Goal: Check status: Check status

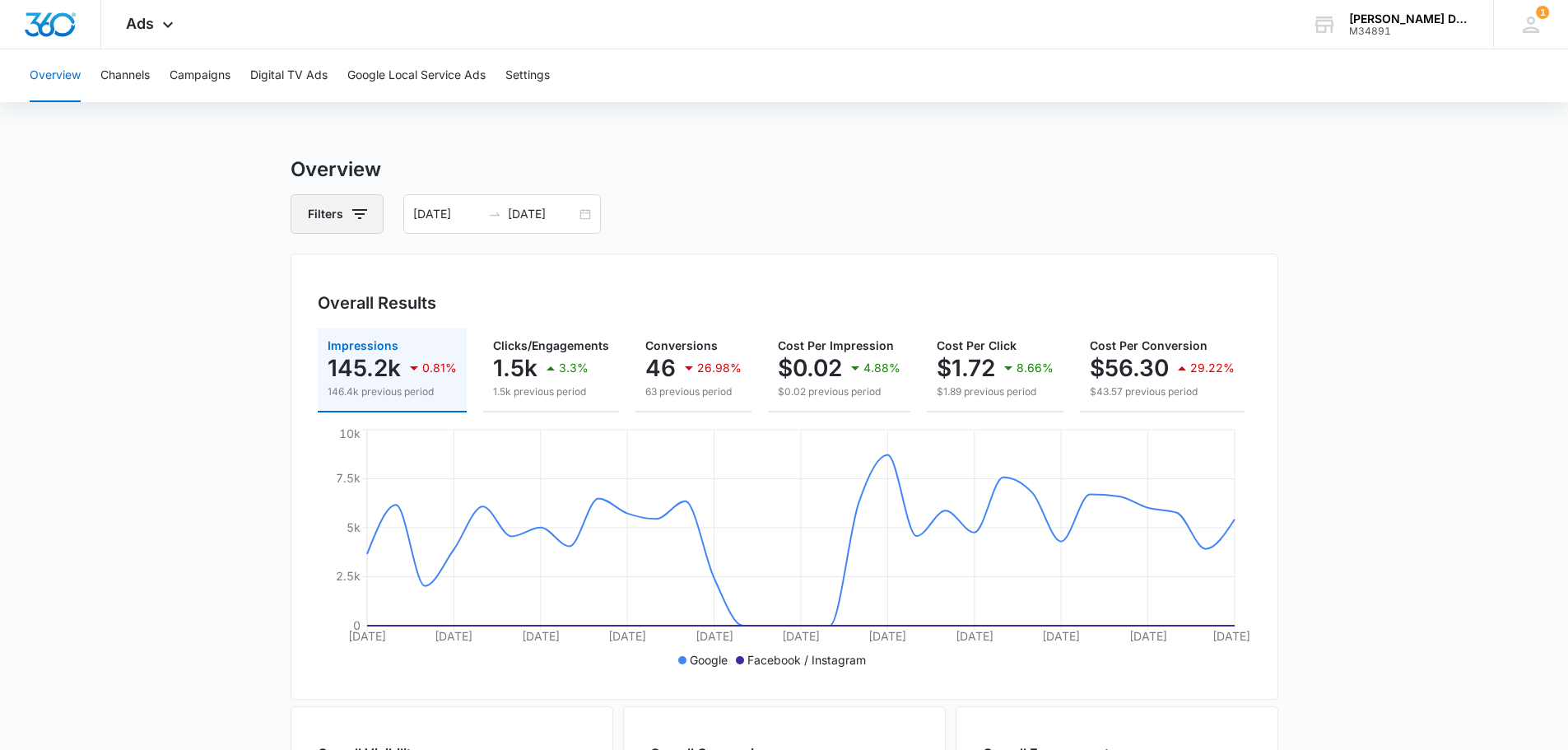
click at [363, 217] on icon "button" at bounding box center [360, 214] width 20 height 20
click at [447, 220] on input "[DATE]" at bounding box center [447, 214] width 68 height 18
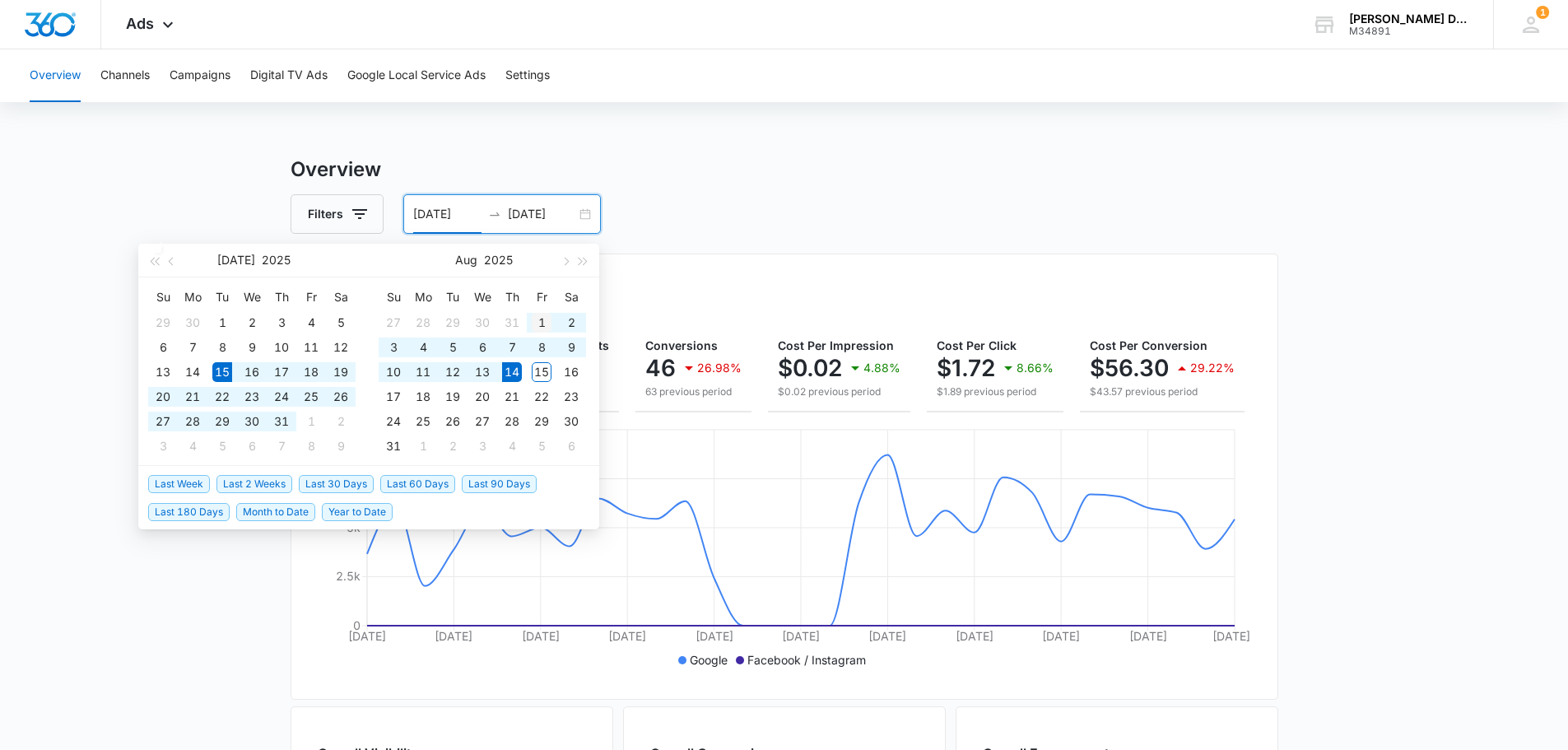
type input "[DATE]"
click at [539, 320] on div "1" at bounding box center [541, 323] width 20 height 20
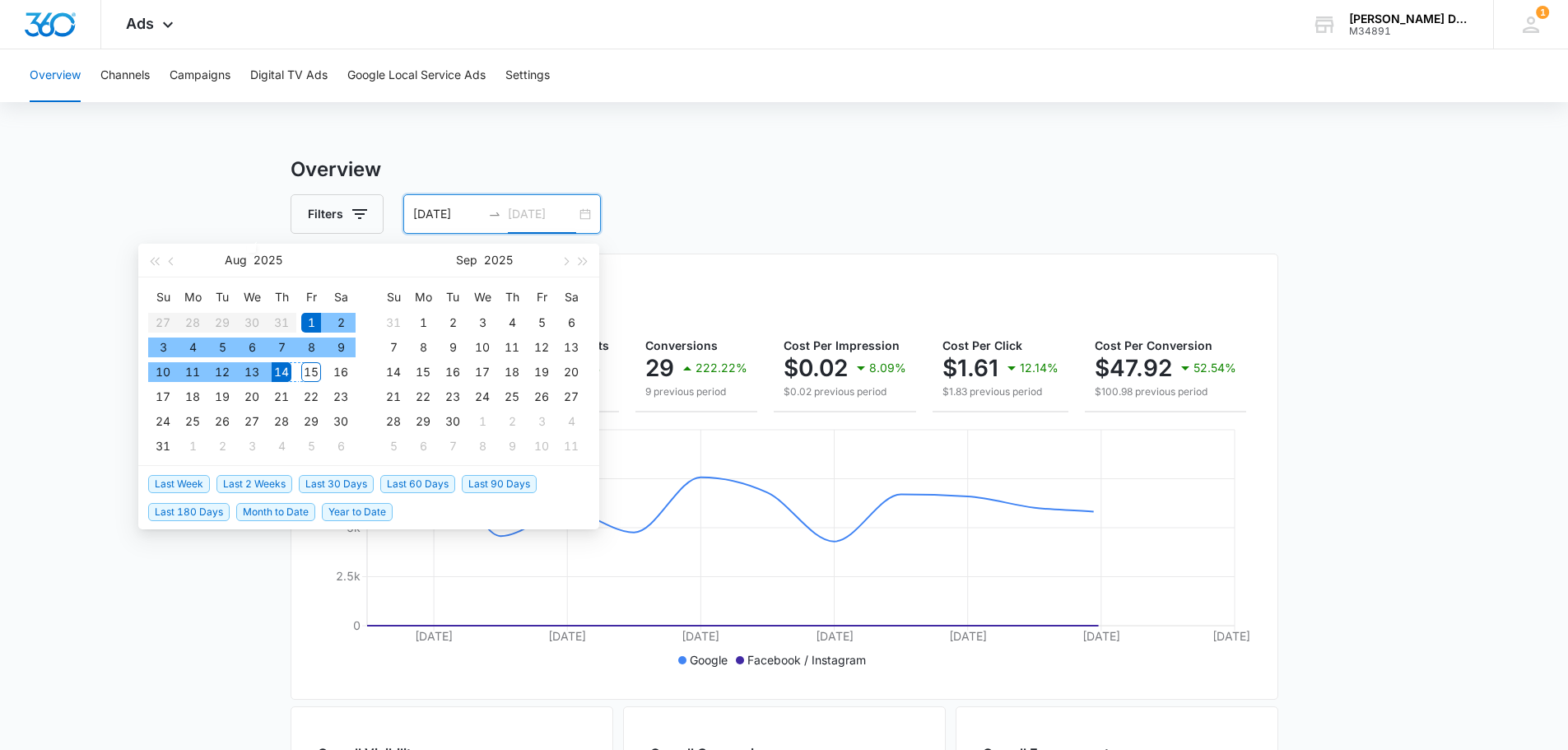
type input "[DATE]"
click at [281, 374] on div "14" at bounding box center [282, 372] width 20 height 20
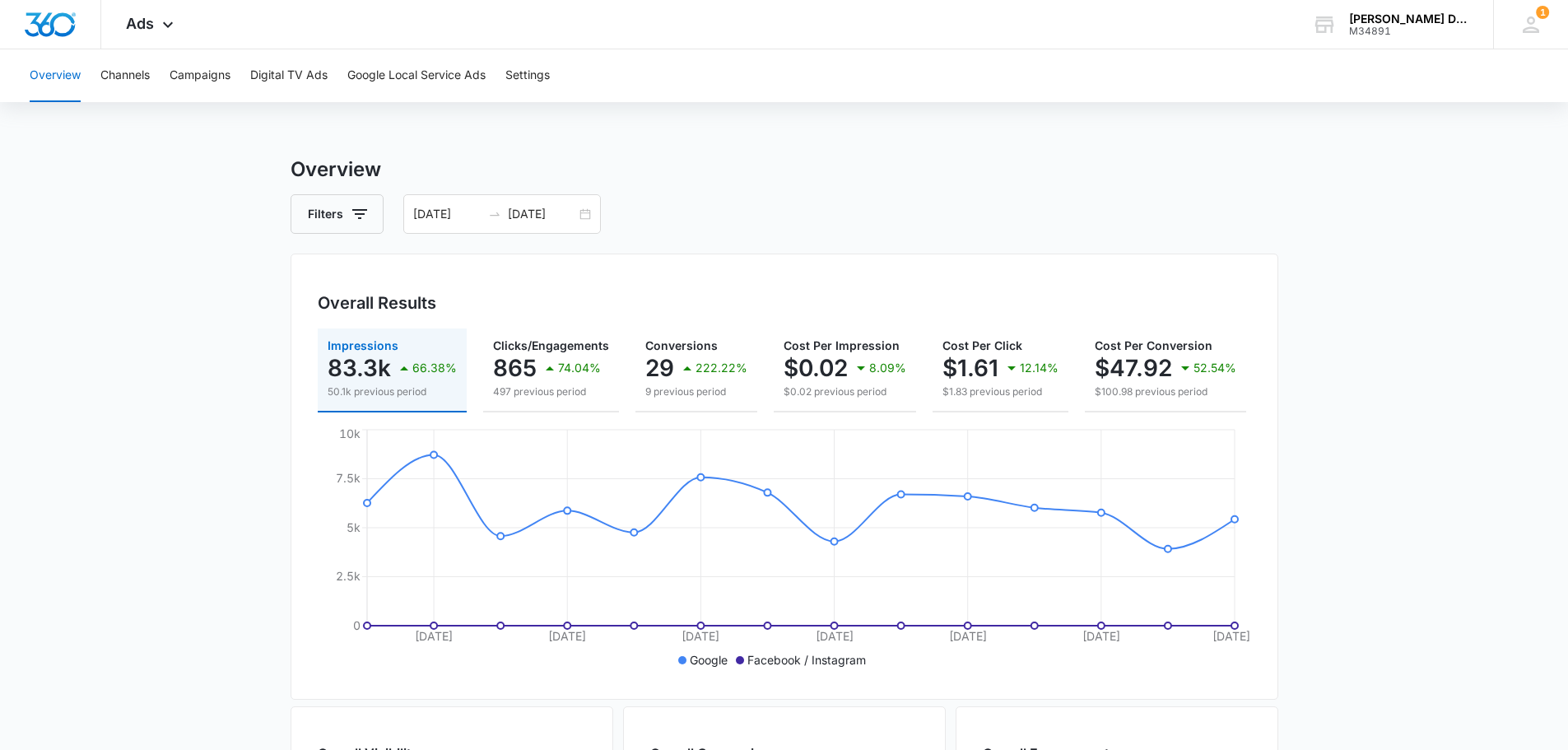
click at [70, 75] on button "Overview" at bounding box center [55, 75] width 51 height 53
click at [356, 223] on icon "button" at bounding box center [360, 214] width 20 height 20
click at [356, 277] on div "Channel" at bounding box center [406, 274] width 190 height 26
click at [490, 282] on icon "Show Channel filters" at bounding box center [487, 274] width 20 height 20
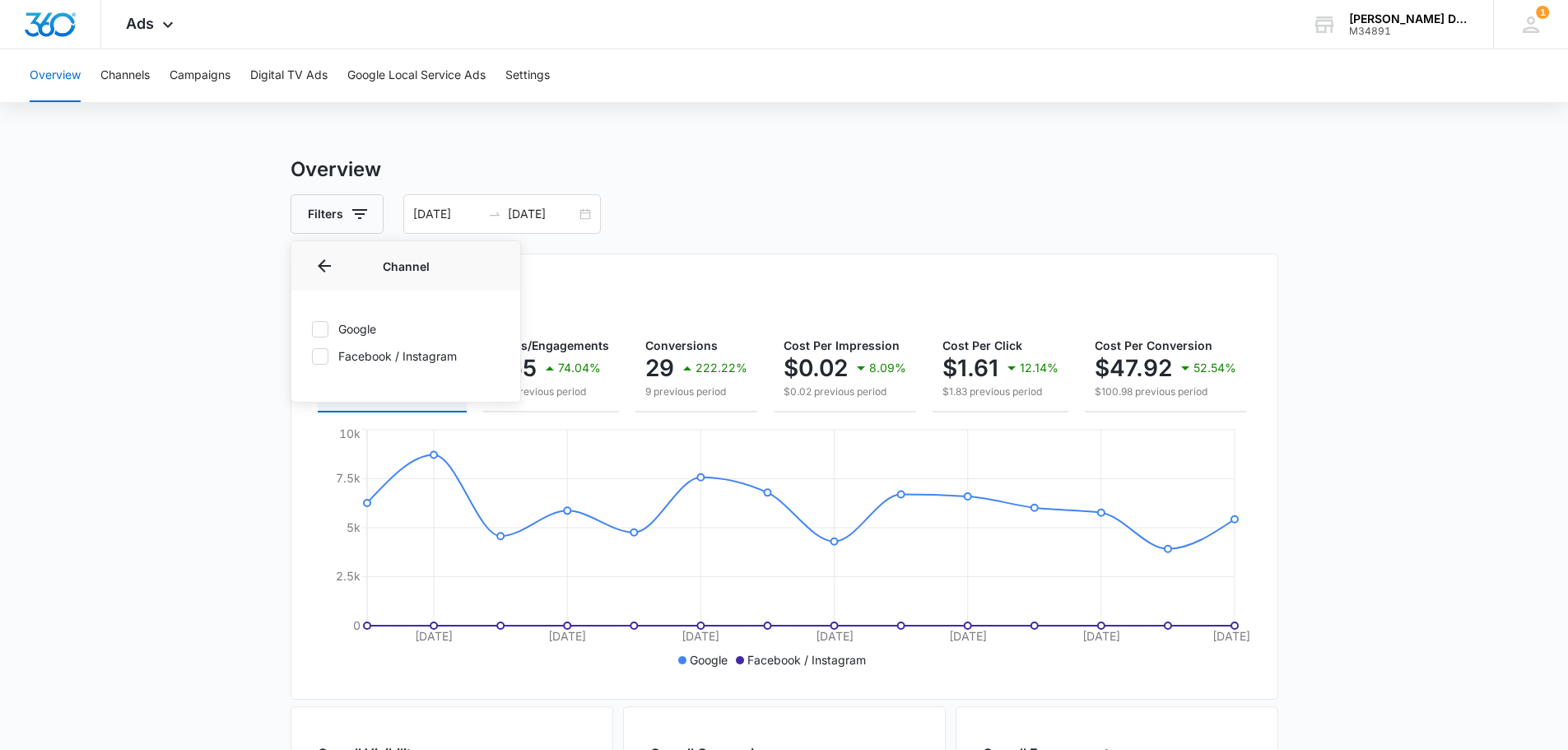
click at [369, 327] on label "Google" at bounding box center [406, 328] width 190 height 17
click at [312, 328] on input "Google" at bounding box center [311, 328] width 1 height 1
checkbox input "true"
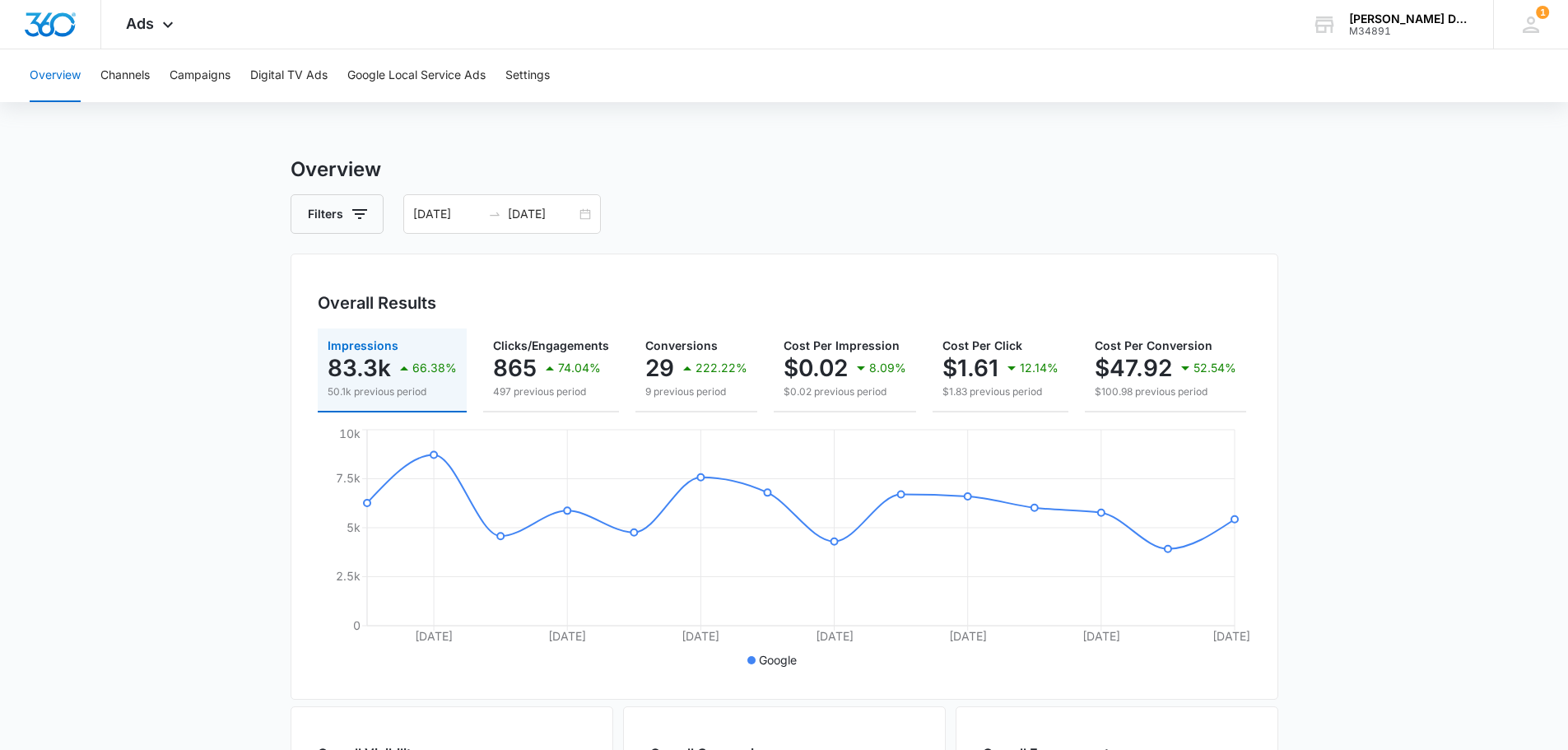
click at [607, 295] on div "Overall Results" at bounding box center [784, 303] width 933 height 25
click at [187, 81] on button "Campaigns" at bounding box center [200, 75] width 61 height 53
click at [170, 27] on icon at bounding box center [167, 29] width 10 height 5
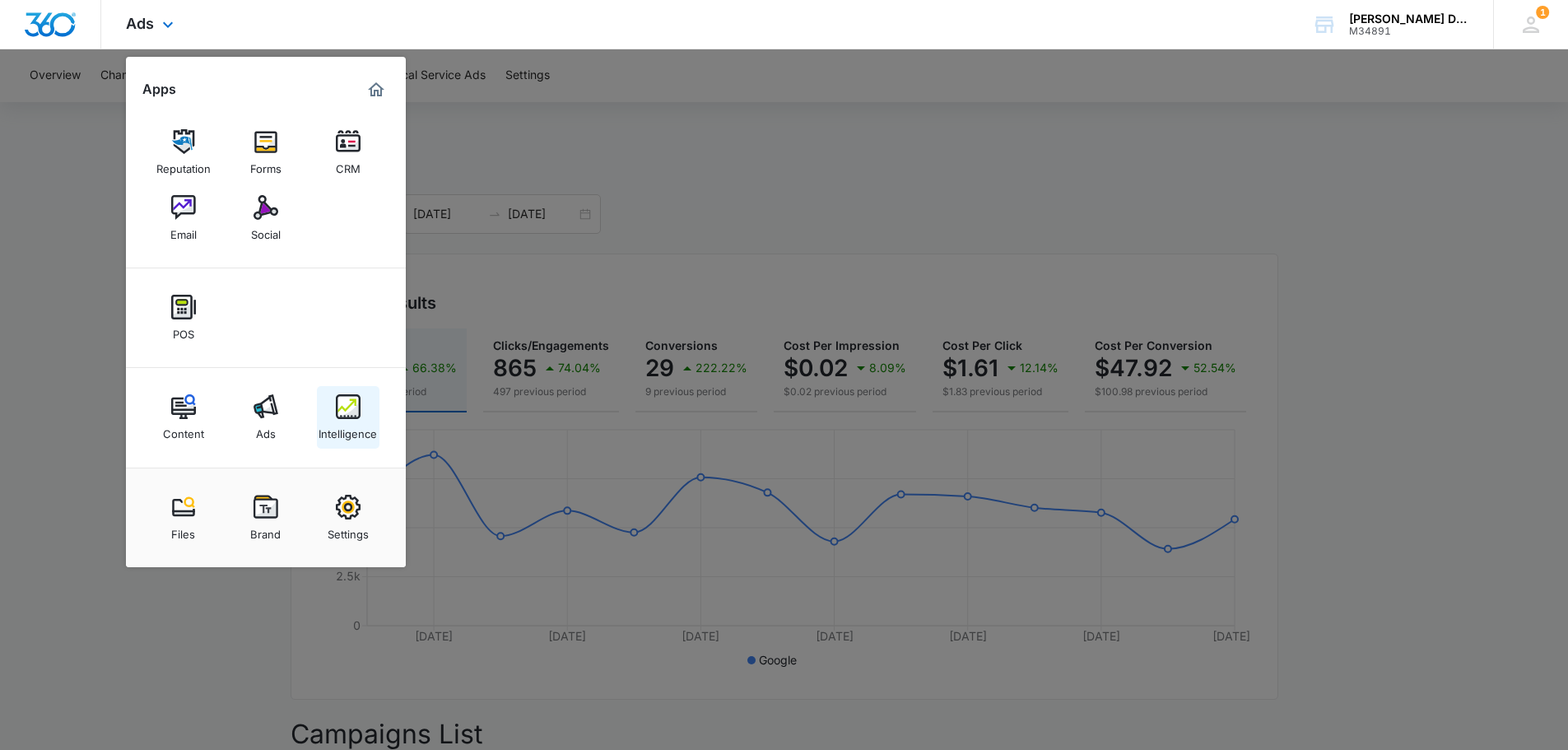
click at [350, 412] on img at bounding box center [348, 407] width 25 height 25
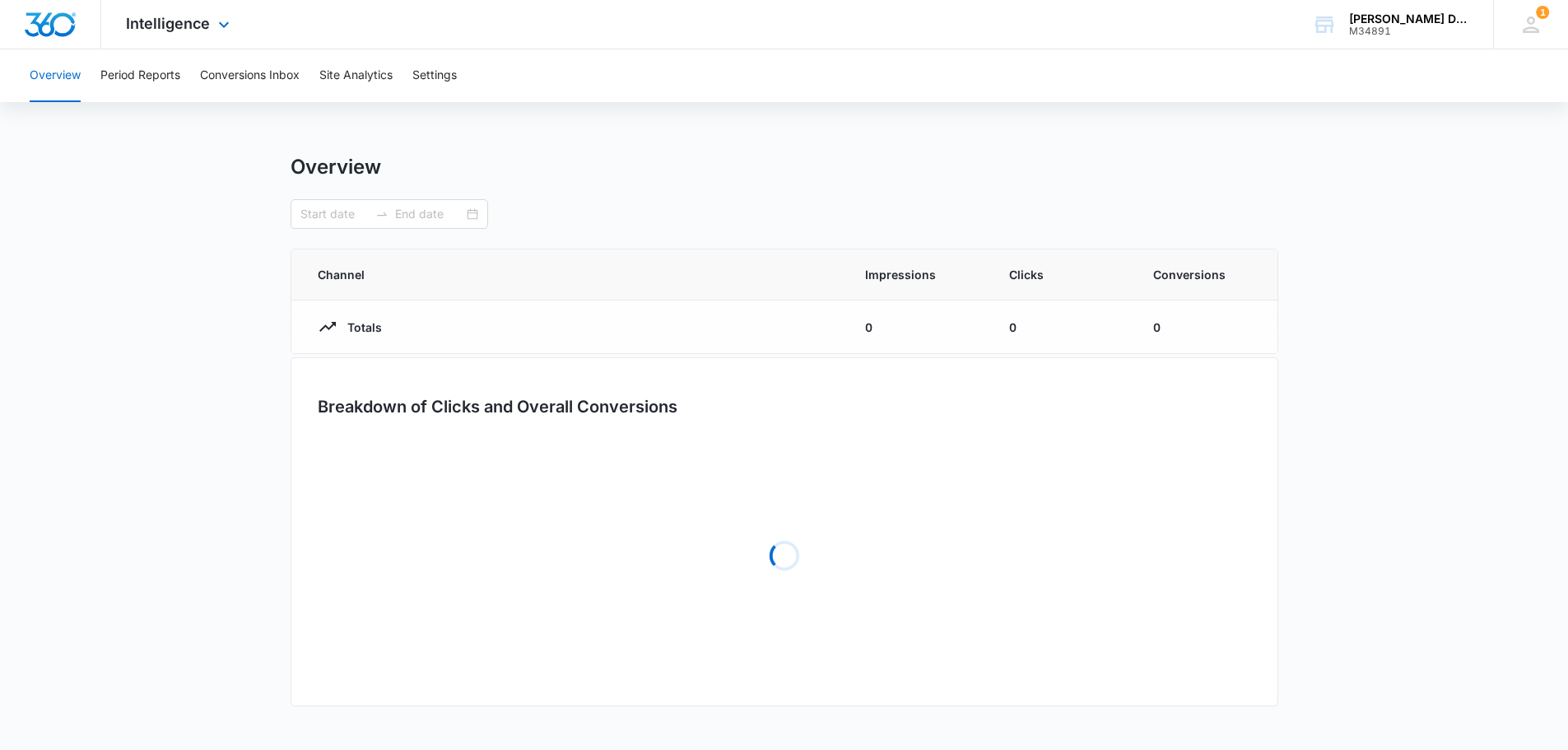
type input "[DATE]"
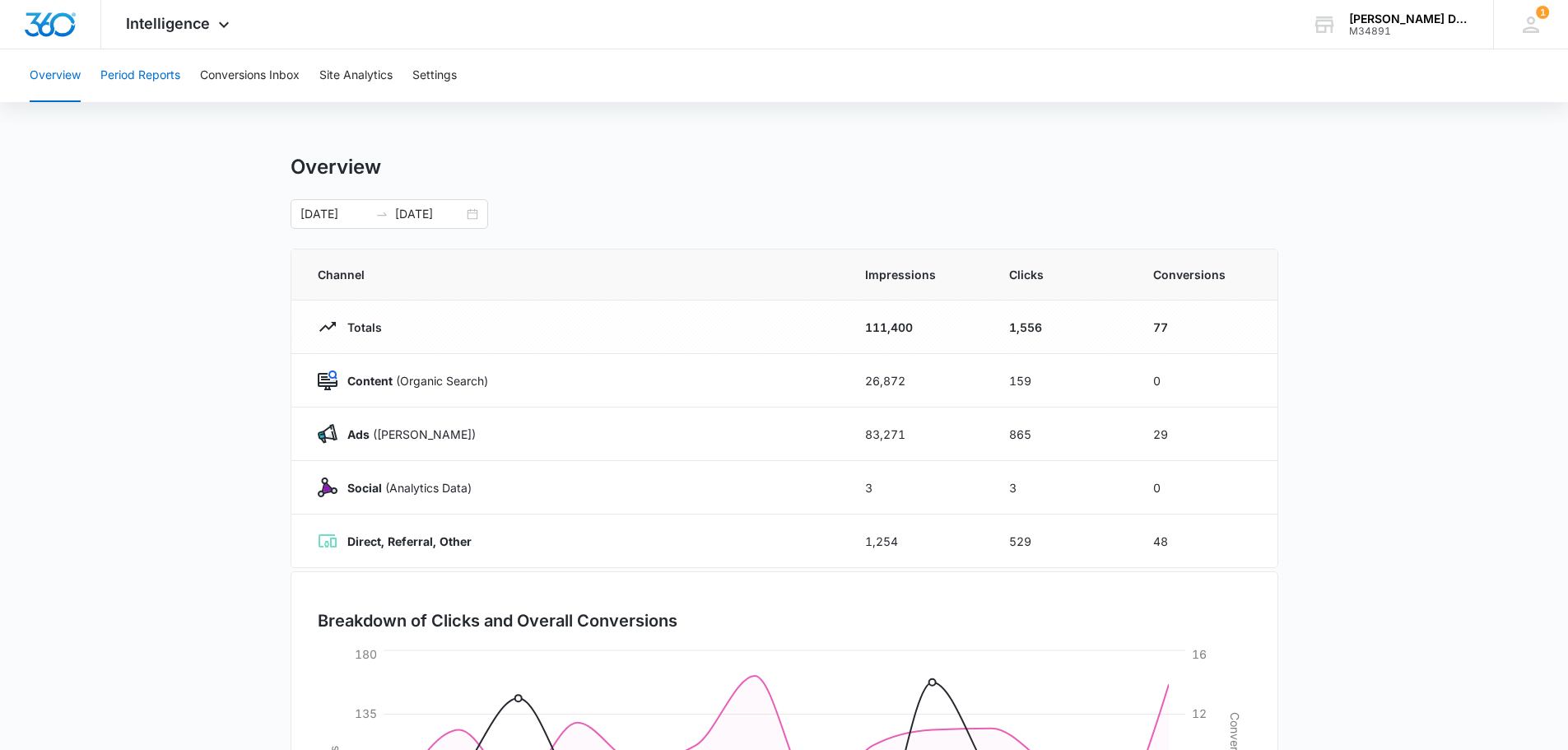
click at [146, 77] on button "Period Reports" at bounding box center [140, 75] width 80 height 53
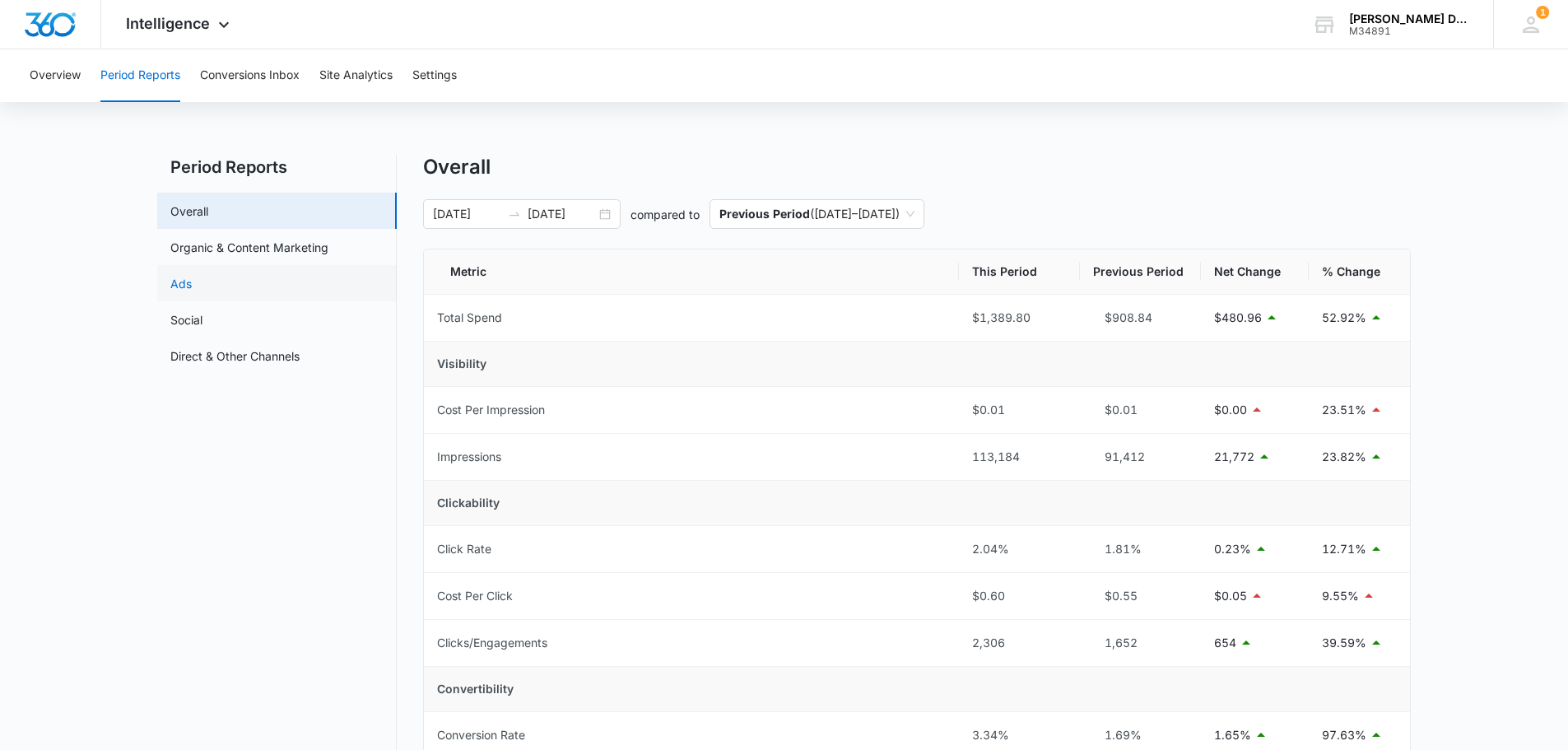
click at [192, 286] on link "Ads" at bounding box center [181, 283] width 21 height 17
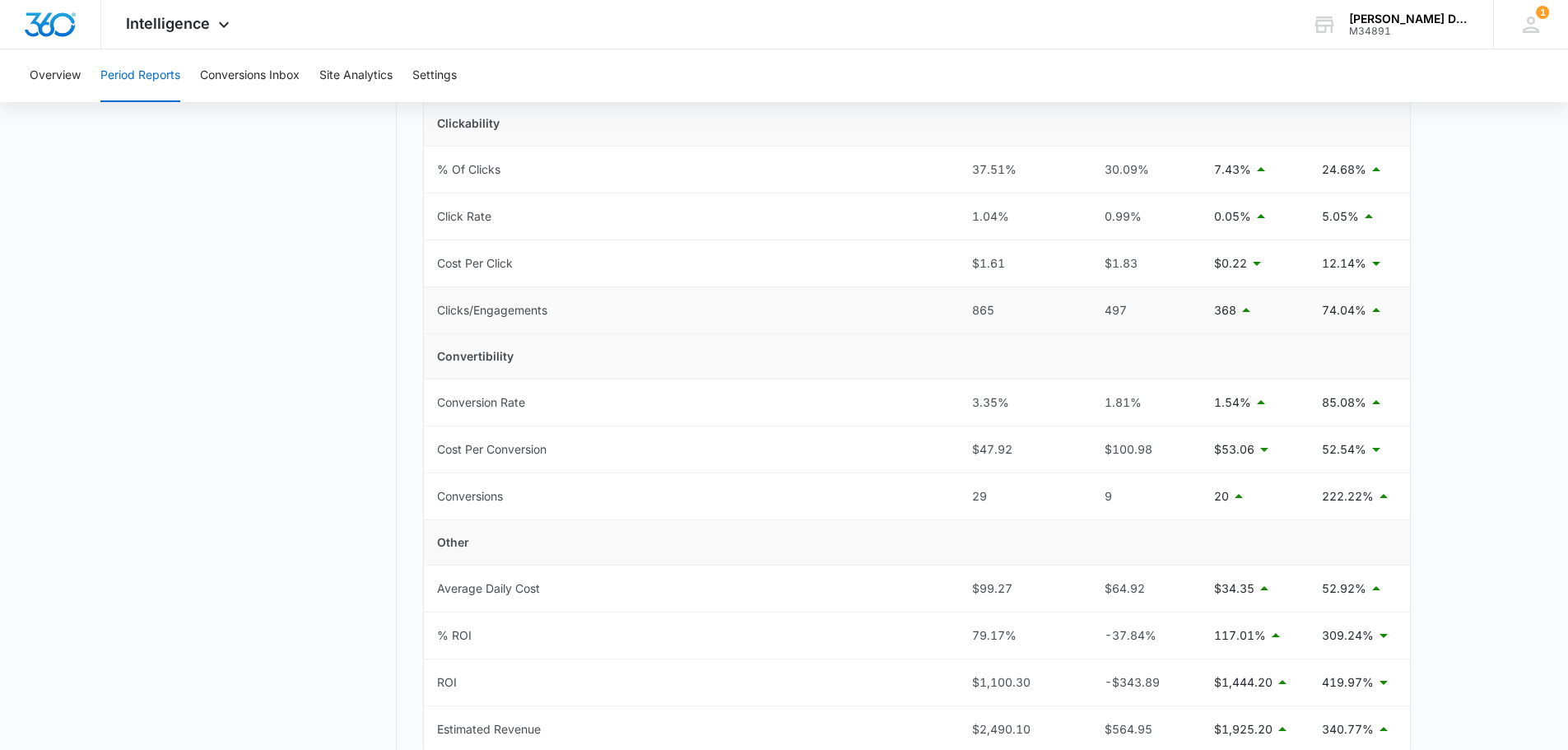
scroll to position [462, 0]
